Goal: Ask a question

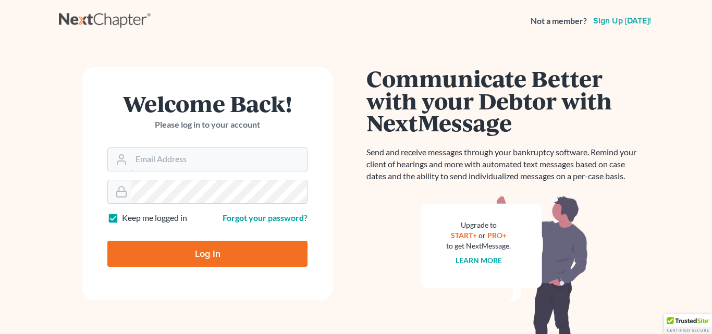
type input "[EMAIL_ADDRESS][DOMAIN_NAME]"
click at [219, 250] on input "Log In" at bounding box center [207, 254] width 200 height 26
type input "Thinking..."
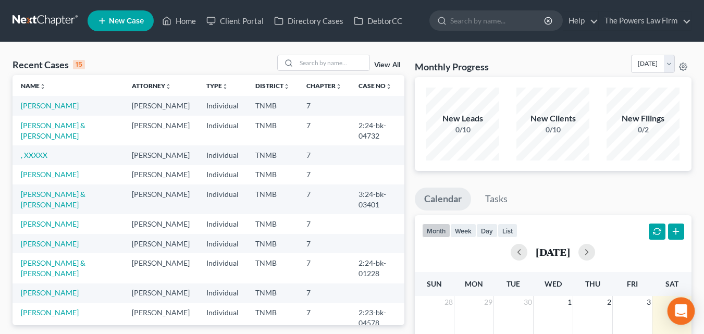
click at [677, 311] on icon "Open Intercom Messenger" at bounding box center [681, 311] width 12 height 14
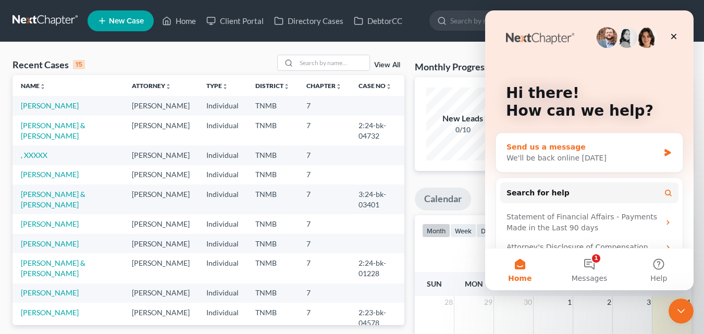
click at [516, 159] on div "We'll be back online [DATE]" at bounding box center [582, 158] width 153 height 11
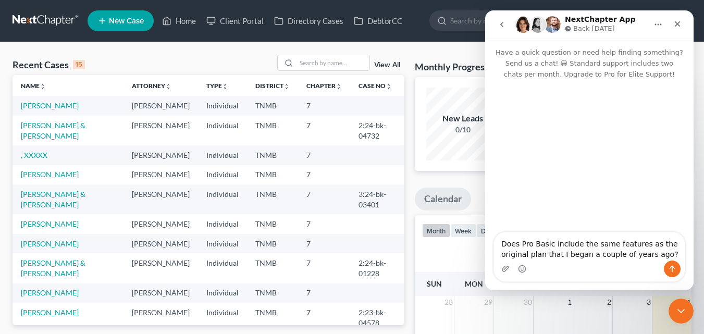
type textarea "Does Pro Basic include the same features as the original plan that I began a co…"
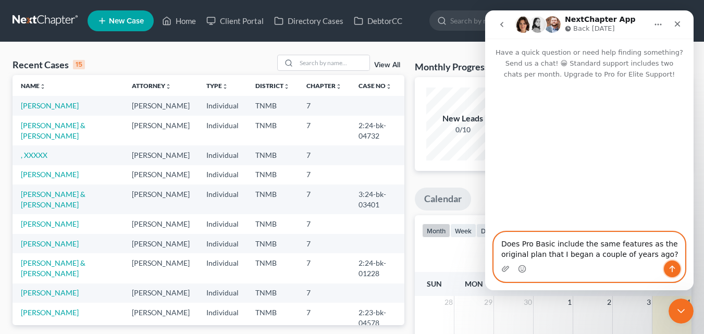
click at [668, 268] on icon "Send a message…" at bounding box center [672, 269] width 8 height 8
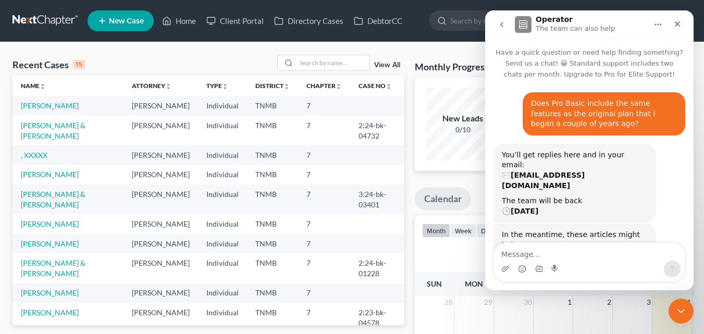
scroll to position [105, 0]
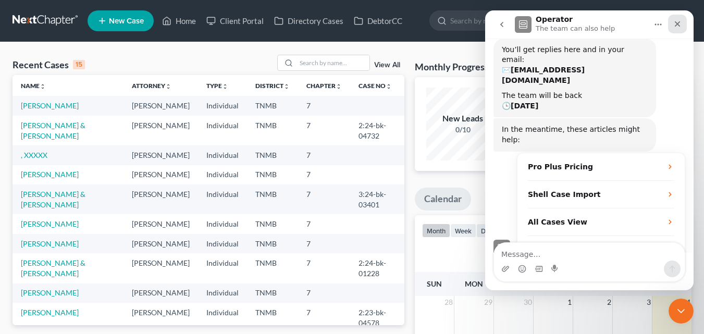
click at [677, 22] on icon "Close" at bounding box center [677, 24] width 8 height 8
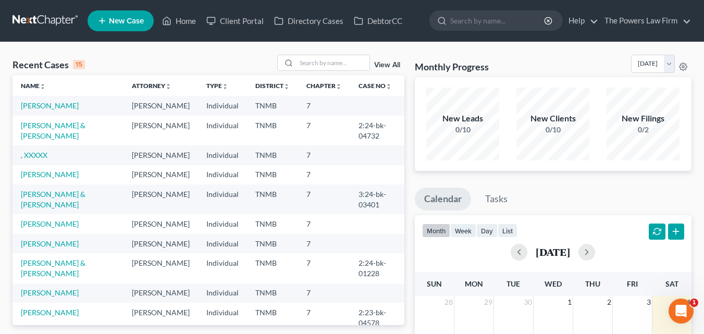
scroll to position [122, 0]
